Goal: Find contact information: Find contact information

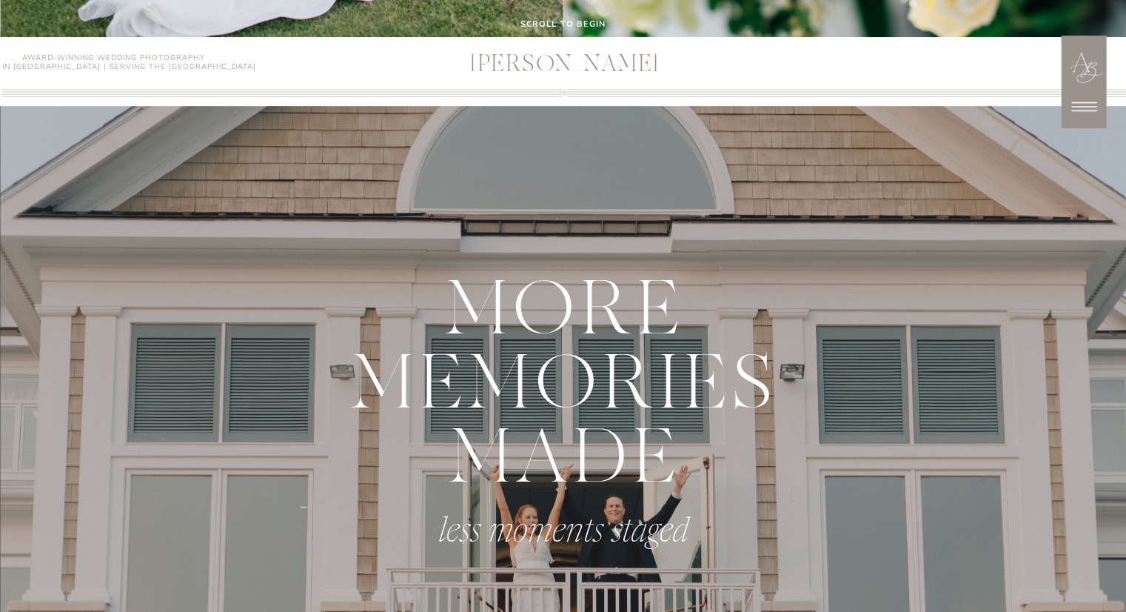
scroll to position [576, 0]
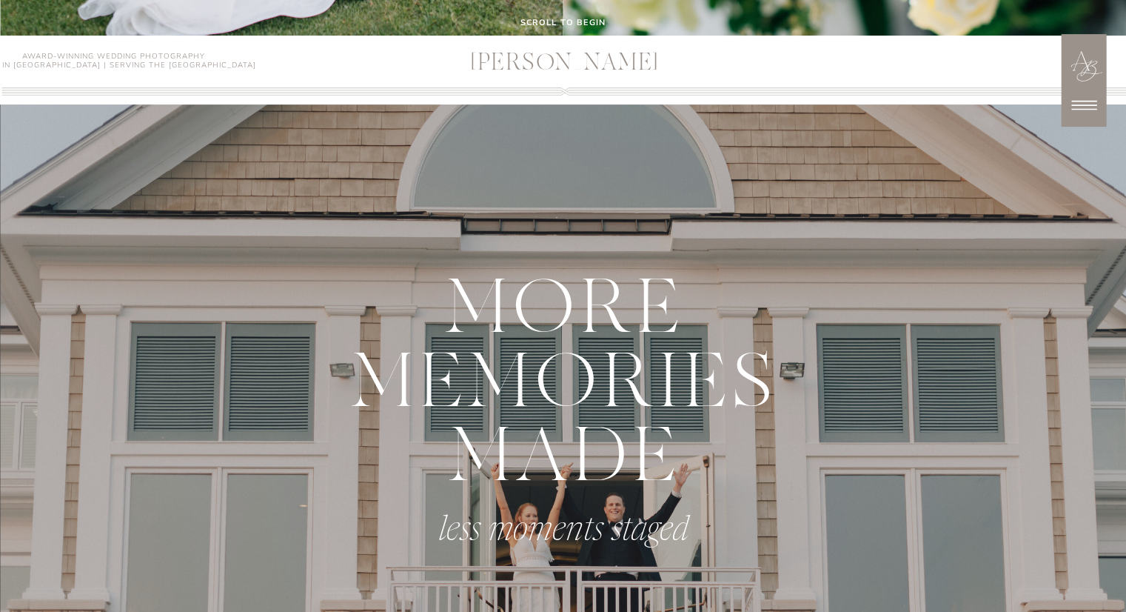
click at [1086, 110] on icon at bounding box center [1084, 105] width 37 height 37
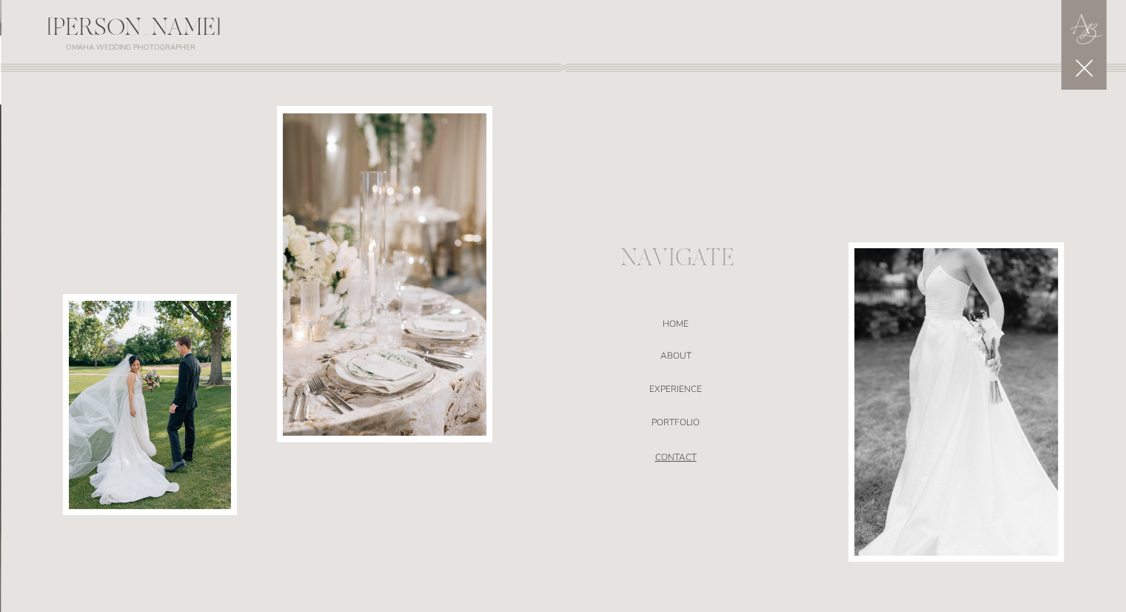
drag, startPoint x: 673, startPoint y: 451, endPoint x: 663, endPoint y: 452, distance: 9.7
drag, startPoint x: 663, startPoint y: 452, endPoint x: 675, endPoint y: 464, distance: 17.3
drag, startPoint x: 675, startPoint y: 464, endPoint x: 666, endPoint y: 458, distance: 11.1
click at [666, 458] on nav "CONTACT" at bounding box center [676, 459] width 314 height 15
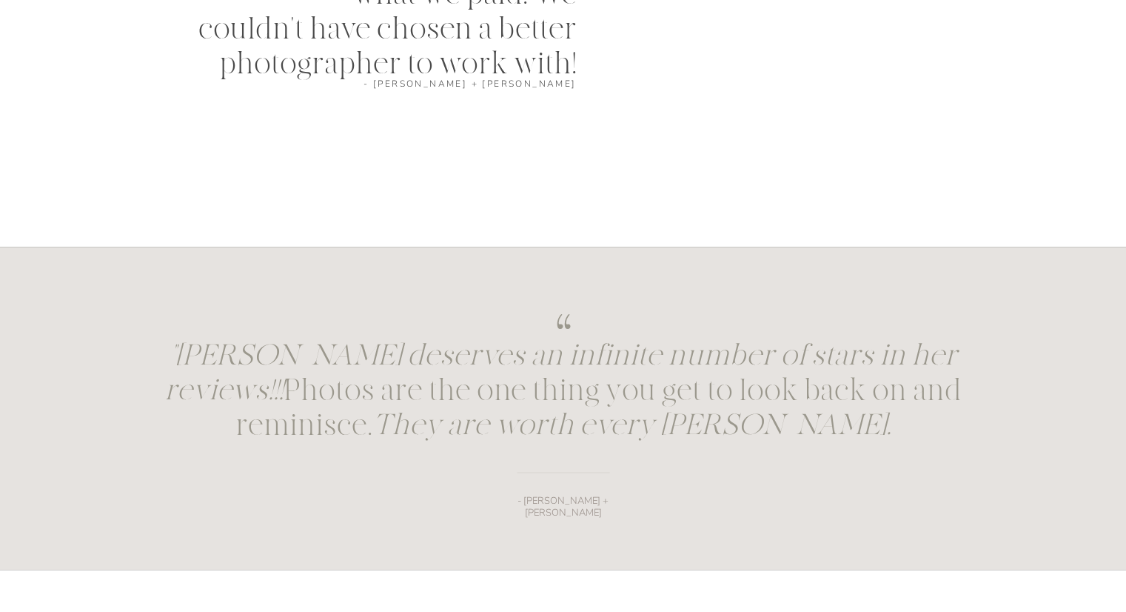
scroll to position [1734, 0]
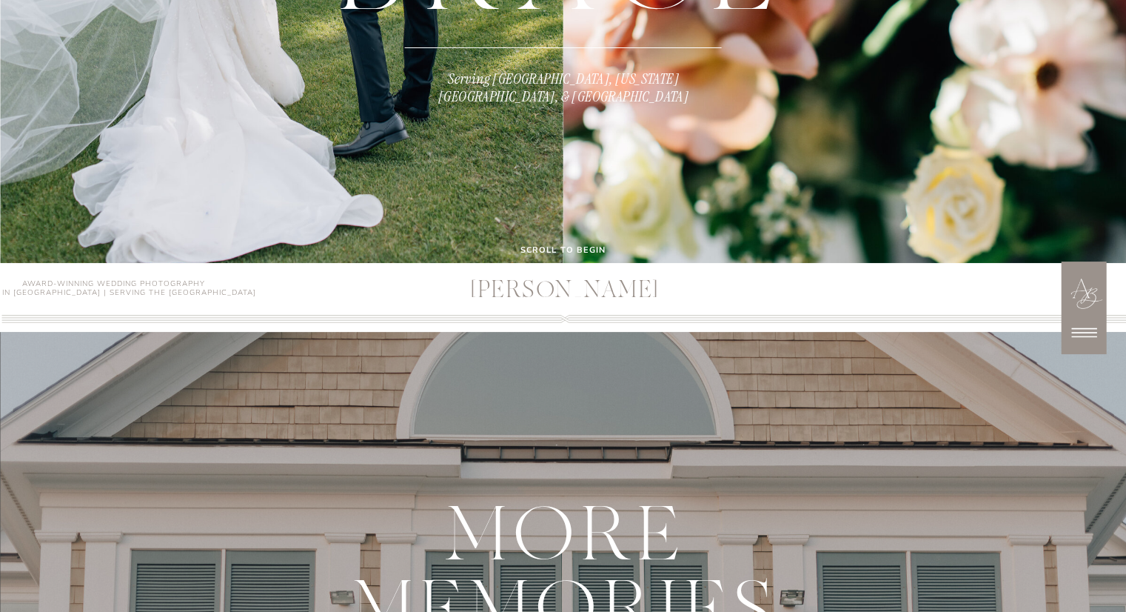
scroll to position [350, 0]
click at [1084, 330] on icon at bounding box center [1084, 331] width 37 height 37
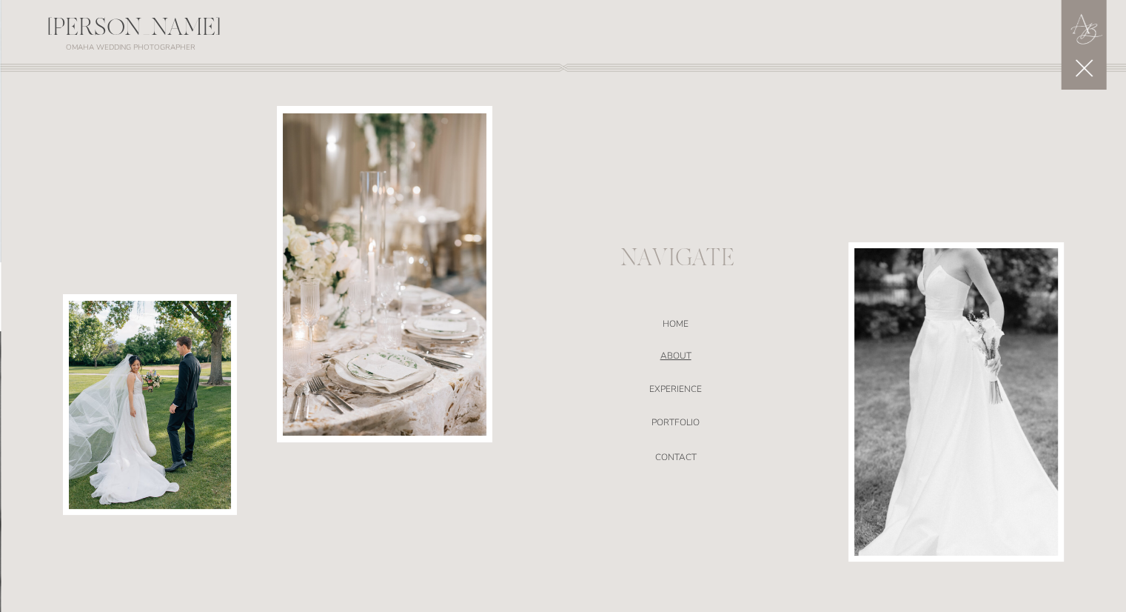
click at [669, 350] on nav "ABOUT" at bounding box center [676, 357] width 314 height 15
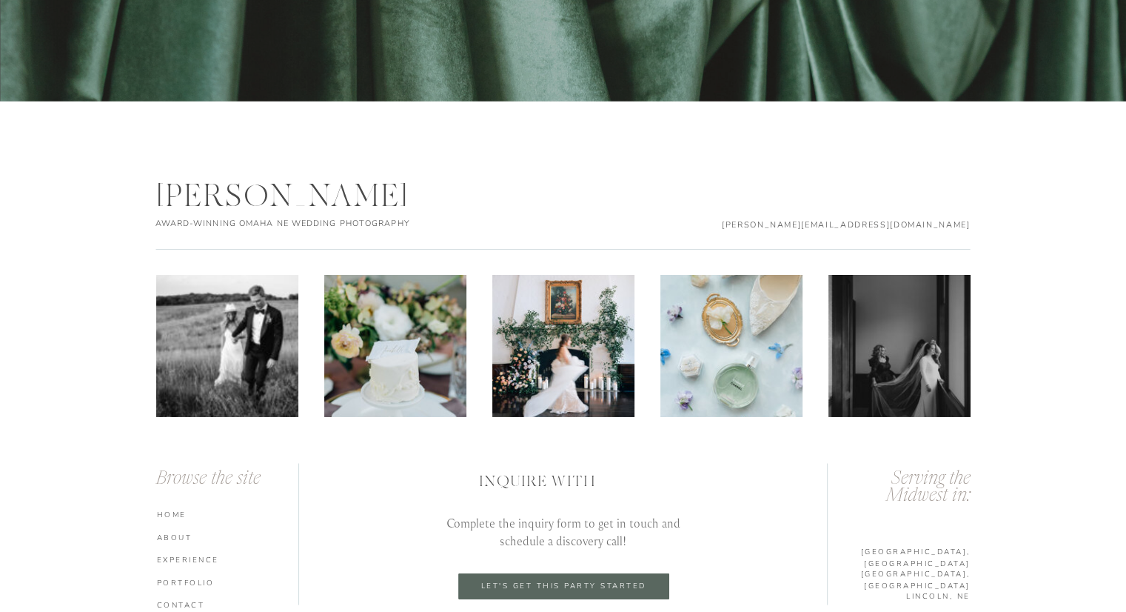
scroll to position [4876, 0]
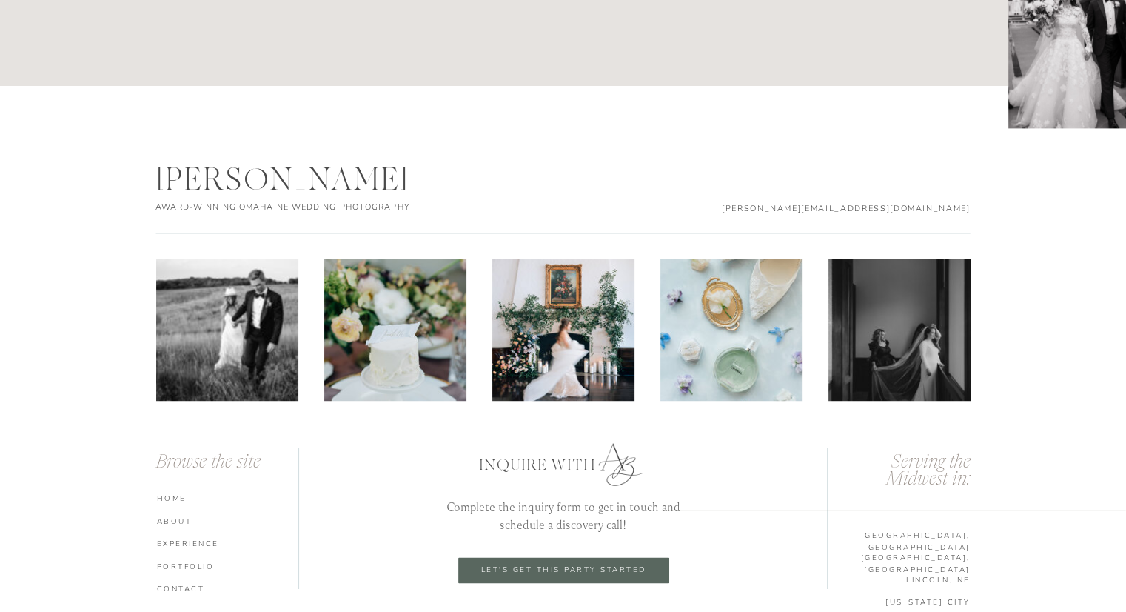
scroll to position [7752, 0]
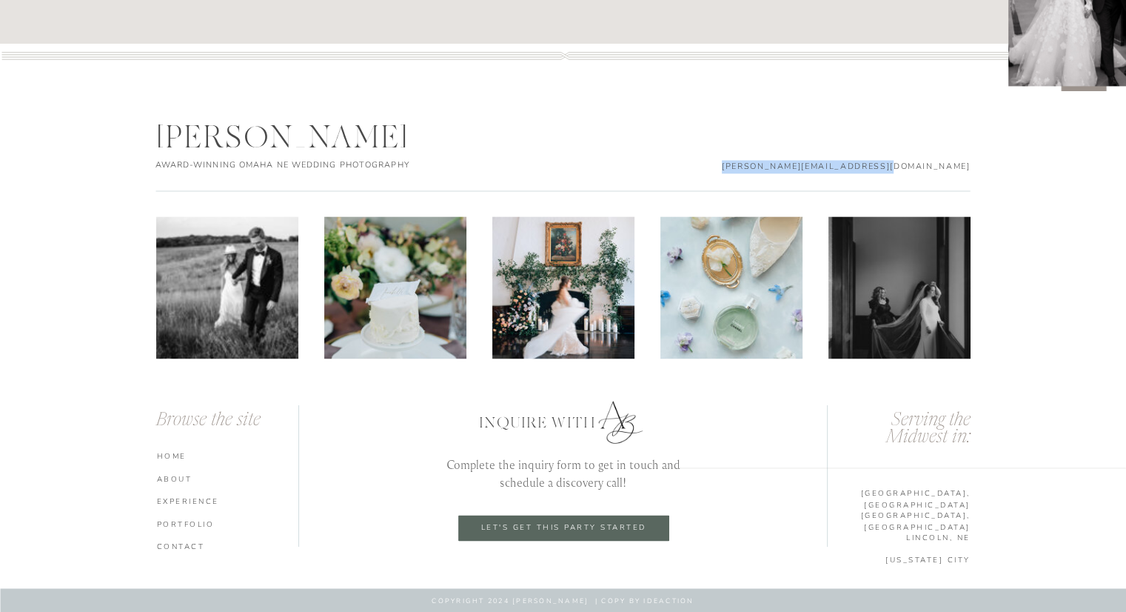
drag, startPoint x: 757, startPoint y: 162, endPoint x: 968, endPoint y: 166, distance: 211.1
click at [968, 166] on p "[PERSON_NAME][EMAIL_ADDRESS][DOMAIN_NAME]" at bounding box center [842, 165] width 258 height 11
copy p "[PERSON_NAME][EMAIL_ADDRESS][DOMAIN_NAME]"
